Goal: Check status: Check status

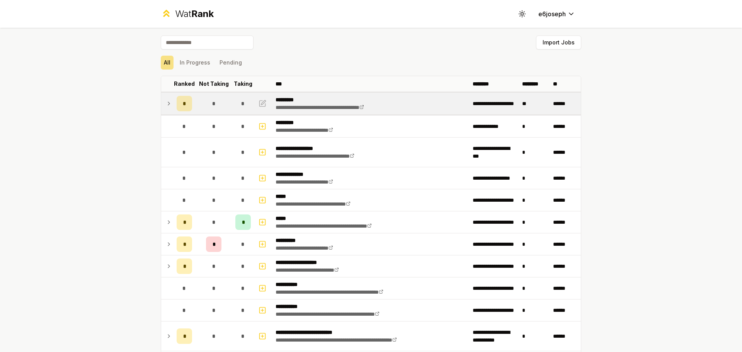
click at [243, 109] on div "*" at bounding box center [242, 103] width 15 height 15
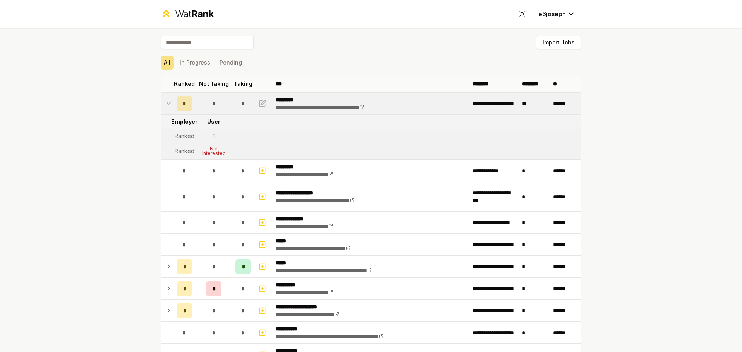
click at [243, 109] on div "*" at bounding box center [242, 103] width 15 height 15
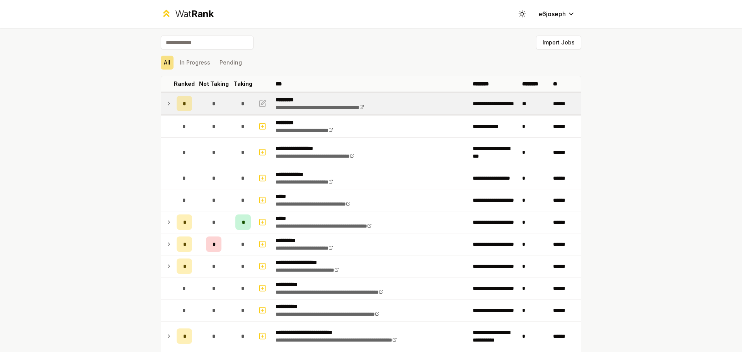
click at [191, 107] on td "*" at bounding box center [184, 104] width 22 height 22
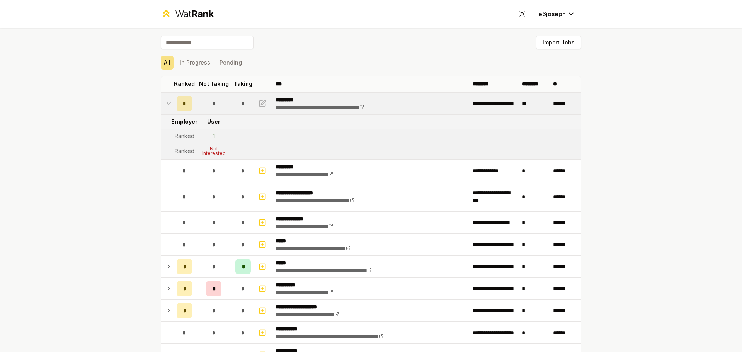
click at [191, 101] on td "*" at bounding box center [184, 104] width 22 height 22
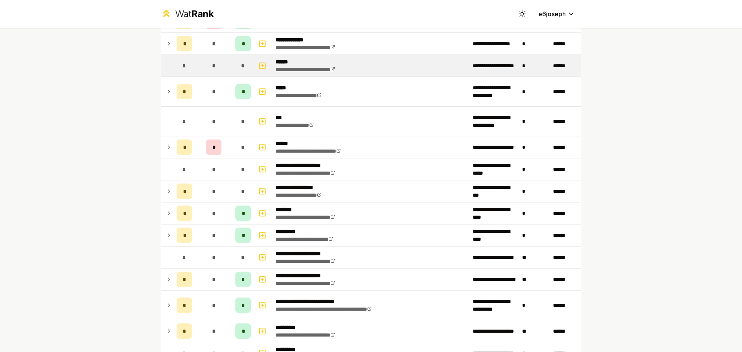
scroll to position [290, 0]
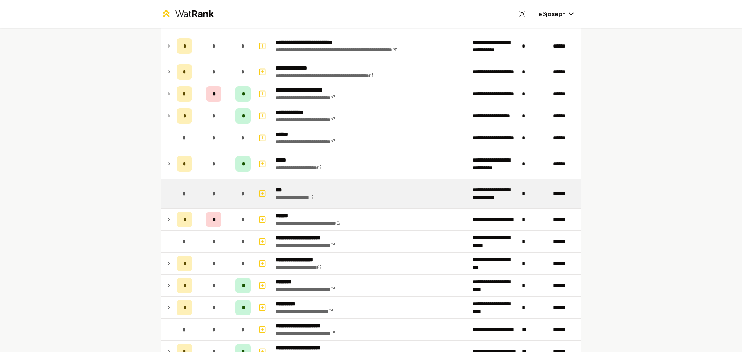
click at [216, 196] on div "*" at bounding box center [213, 193] width 15 height 15
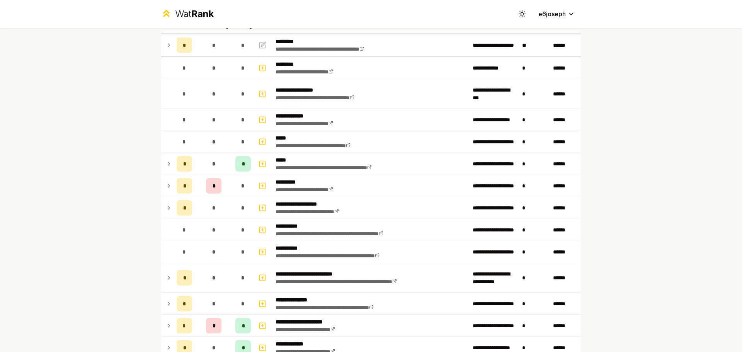
scroll to position [0, 0]
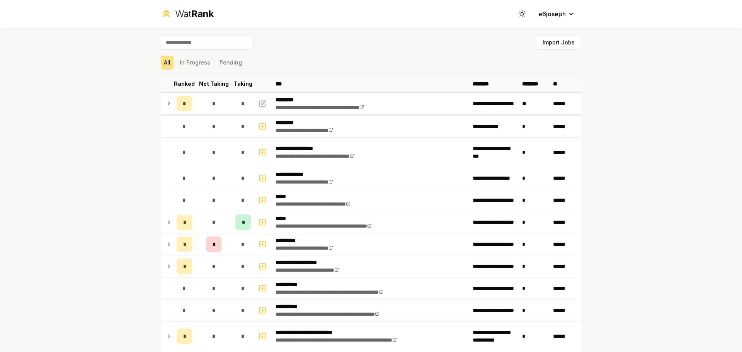
click at [224, 52] on div "Import Jobs" at bounding box center [371, 44] width 420 height 17
click at [224, 58] on button "Pending" at bounding box center [230, 63] width 29 height 14
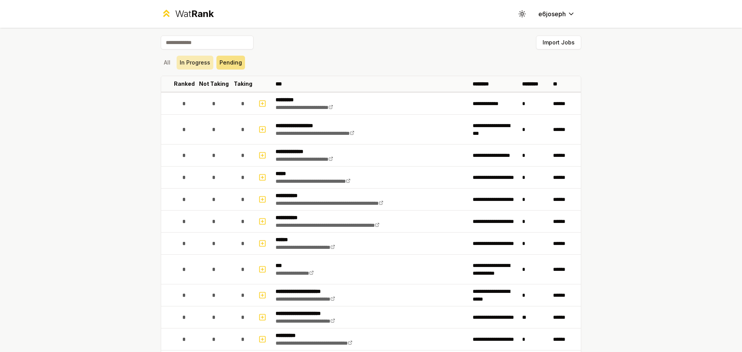
click at [199, 65] on button "In Progress" at bounding box center [194, 63] width 37 height 14
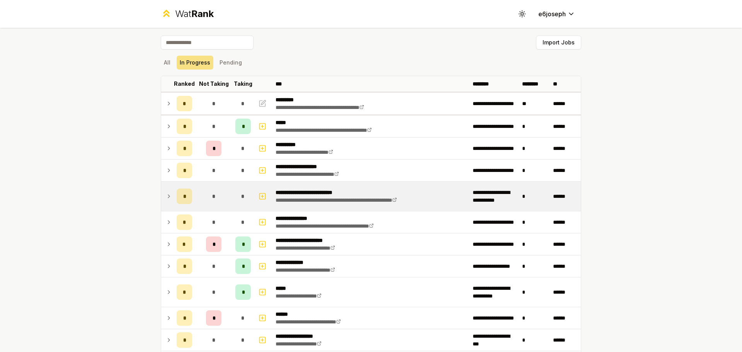
click at [176, 193] on div "*" at bounding box center [183, 195] width 15 height 15
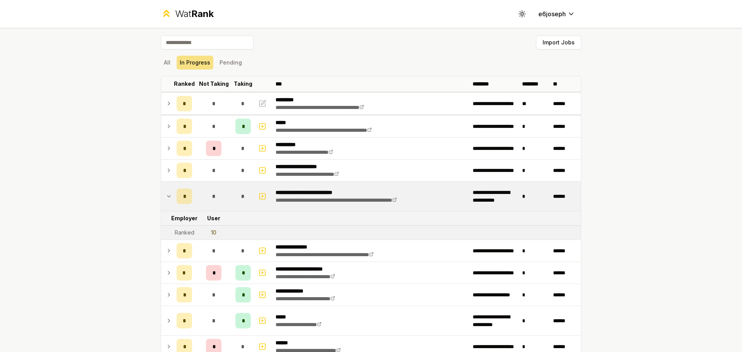
click at [176, 193] on div "*" at bounding box center [183, 195] width 15 height 15
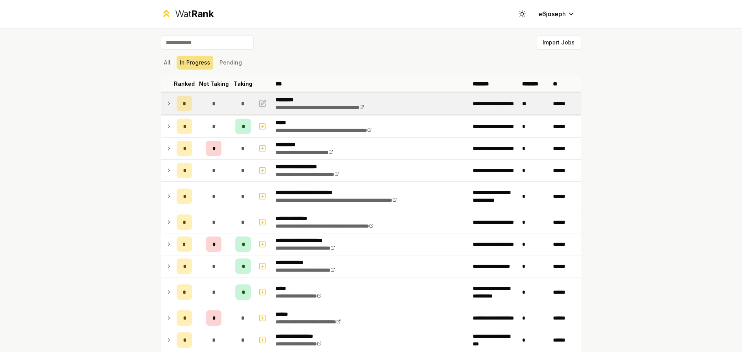
click at [202, 102] on td "*" at bounding box center [213, 104] width 37 height 22
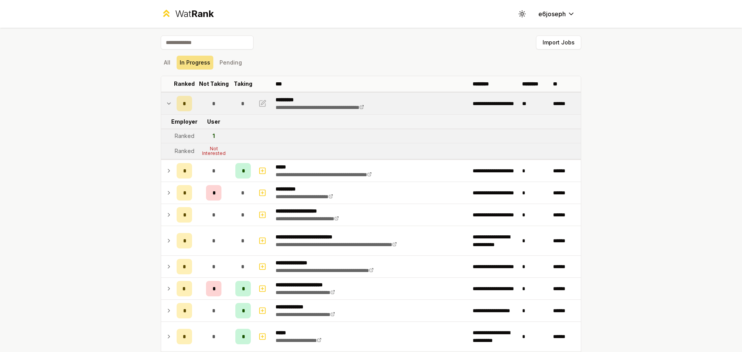
click at [202, 102] on td "*" at bounding box center [213, 104] width 37 height 22
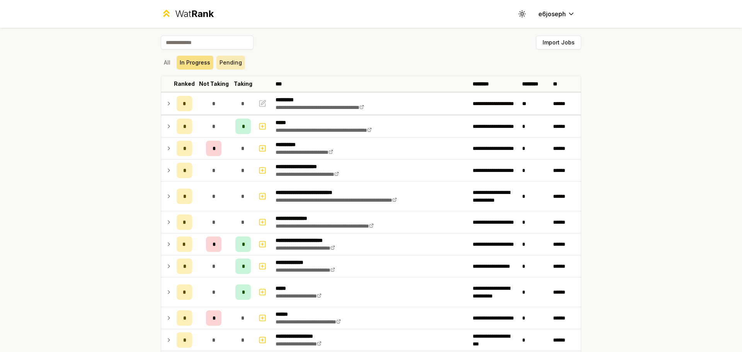
click at [230, 62] on button "Pending" at bounding box center [230, 63] width 29 height 14
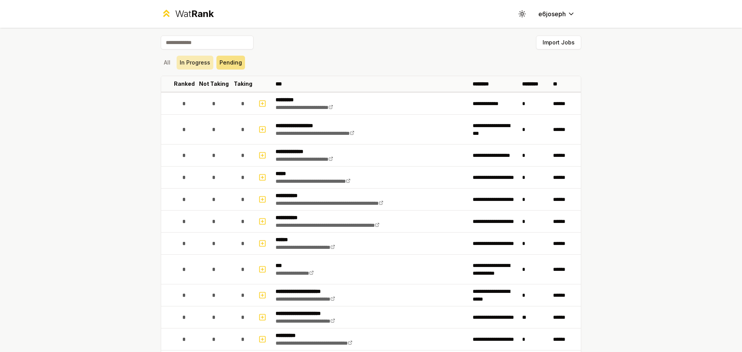
click at [194, 62] on button "In Progress" at bounding box center [194, 63] width 37 height 14
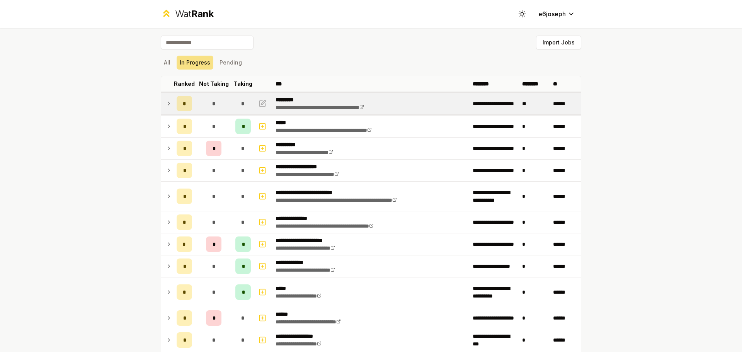
click at [465, 102] on td "**********" at bounding box center [370, 104] width 197 height 22
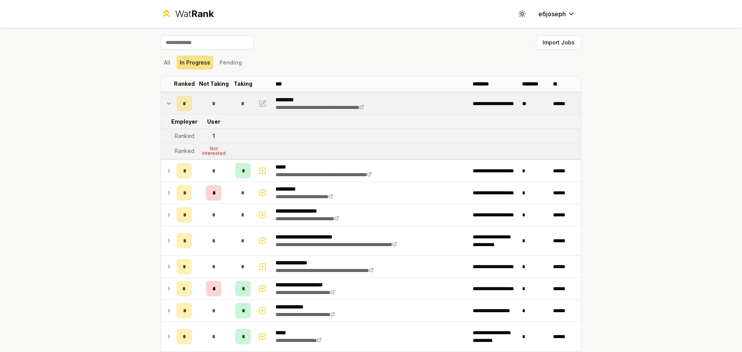
click at [465, 102] on td "**********" at bounding box center [370, 104] width 197 height 22
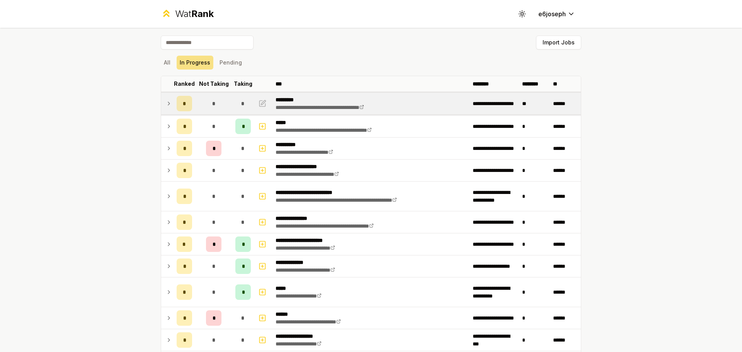
click at [465, 102] on td "**********" at bounding box center [370, 104] width 197 height 22
